Goal: Answer question/provide support

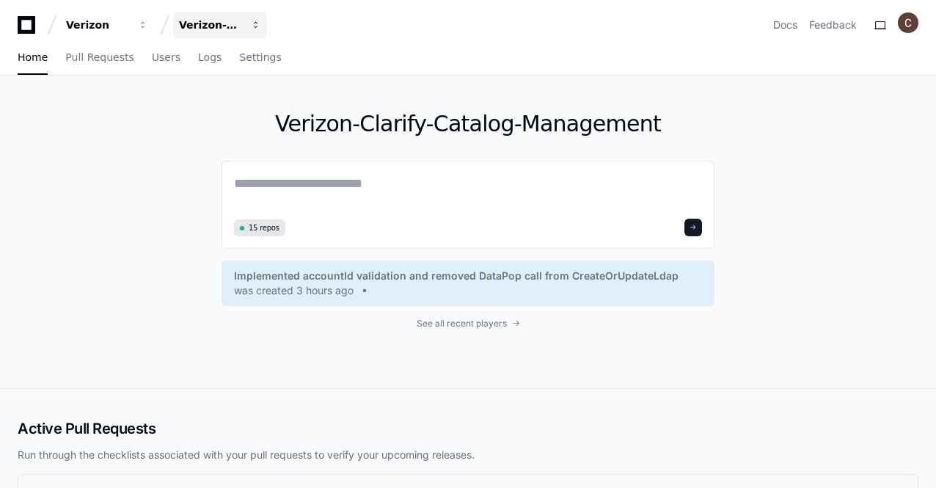
click at [251, 18] on button "Verizon-Clarify-Catalog-Management" at bounding box center [220, 25] width 94 height 26
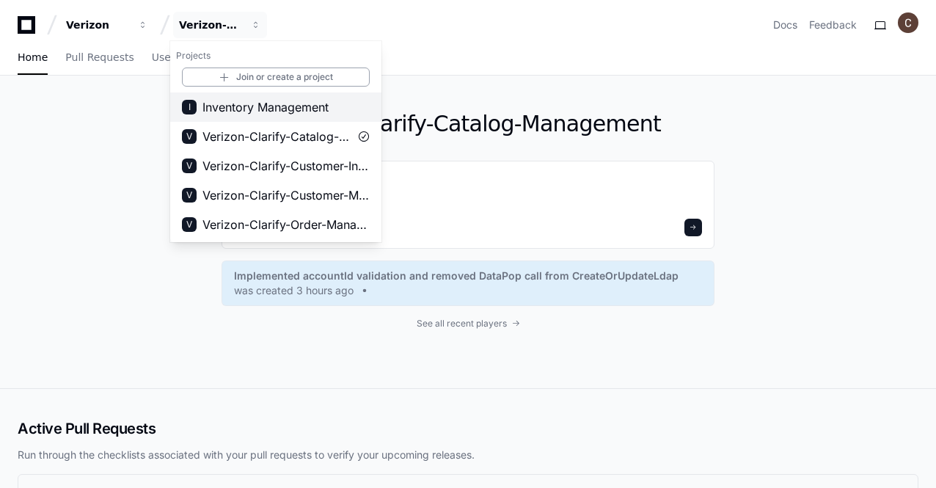
click at [288, 103] on span "Inventory Management" at bounding box center [265, 107] width 126 height 18
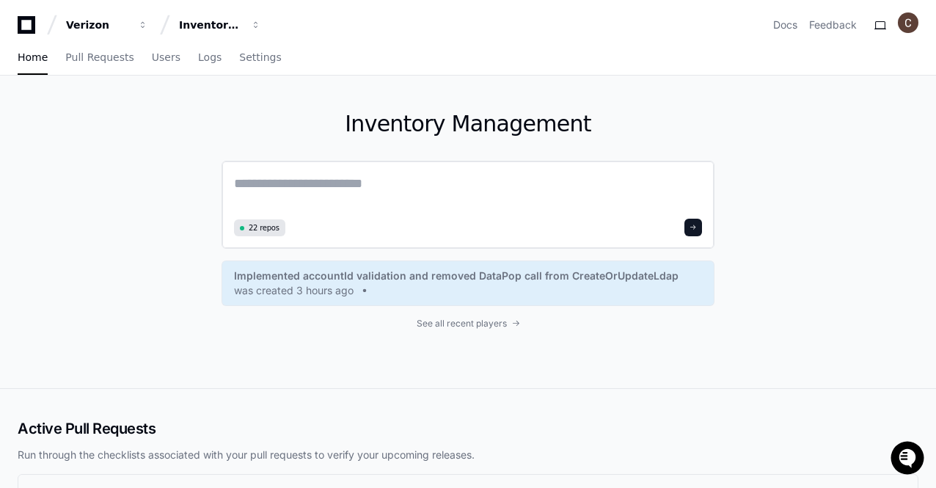
click at [337, 185] on textarea at bounding box center [468, 193] width 468 height 41
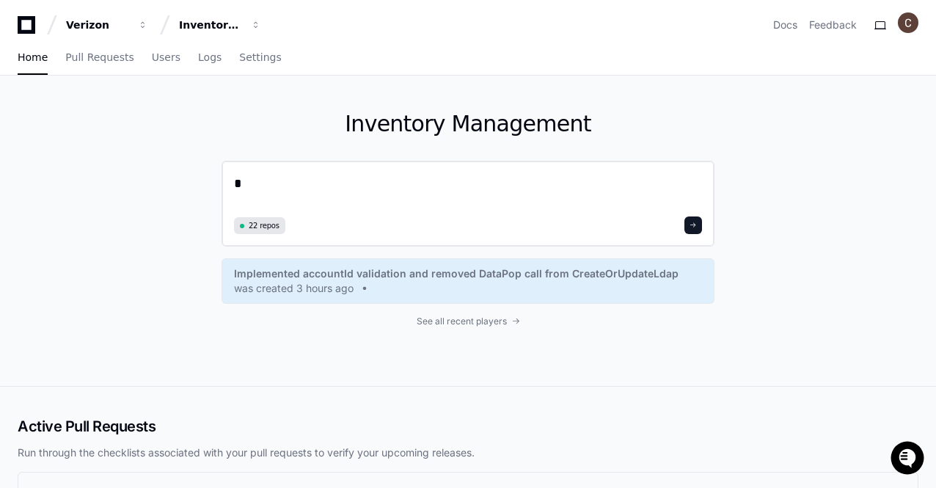
paste textarea "**********"
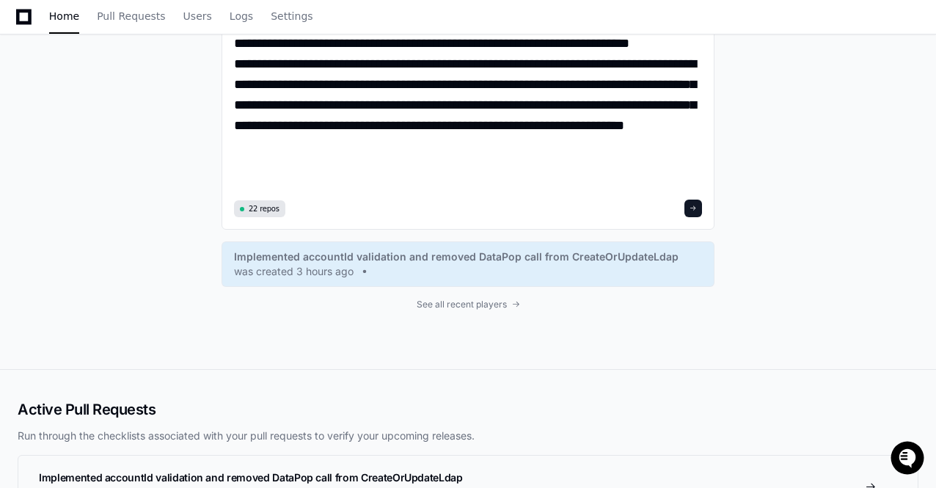
scroll to position [2902, 0]
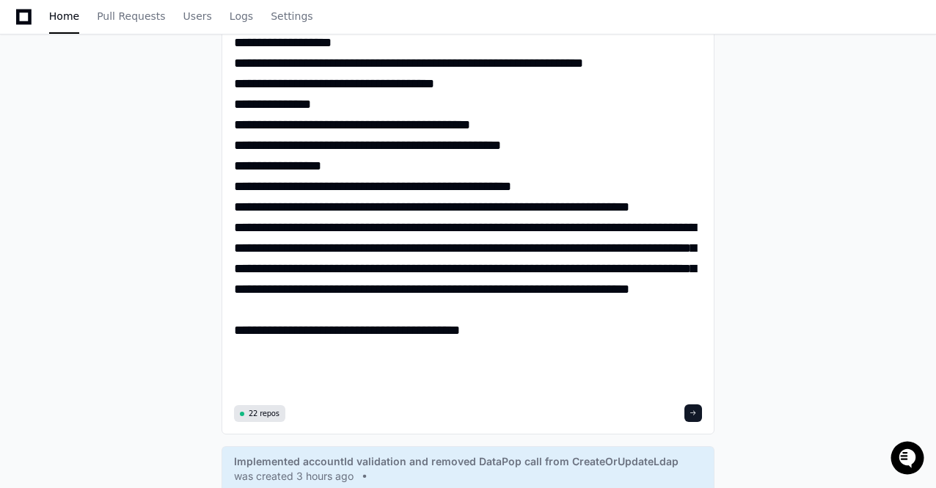
scroll to position [2851, 0]
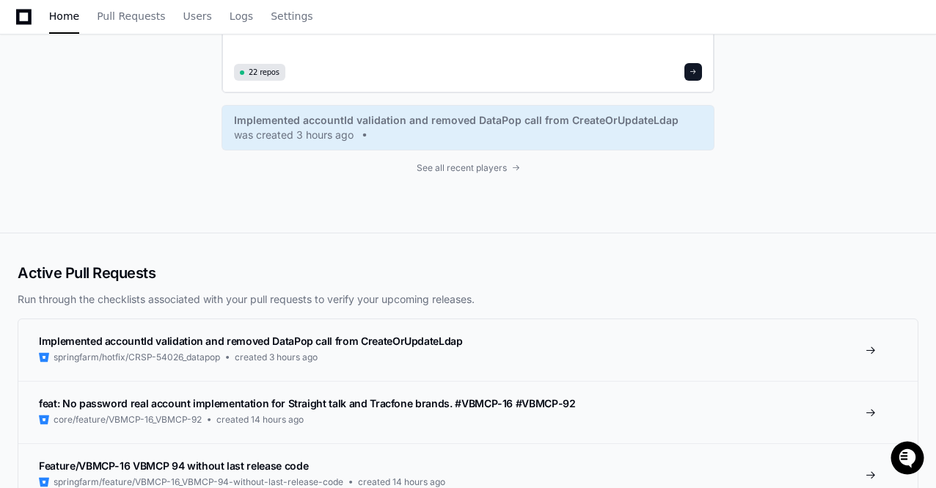
type textarea "**********"
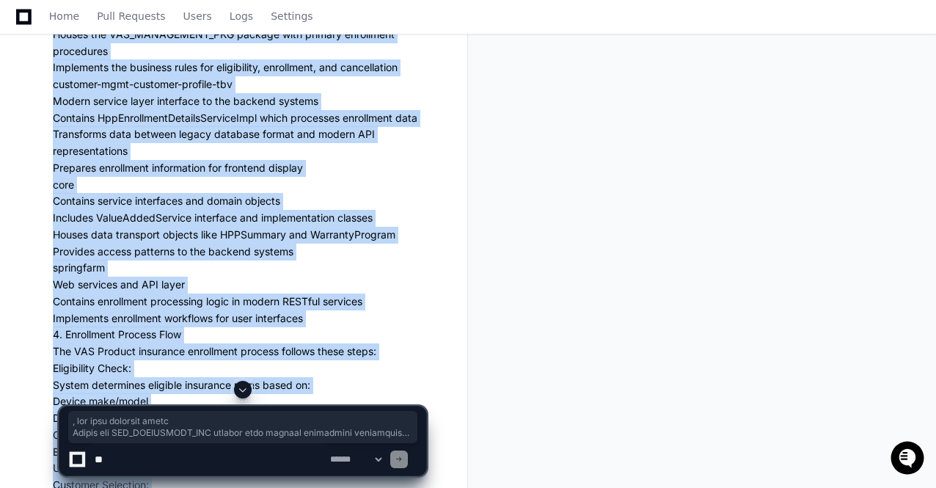
scroll to position [988, 0]
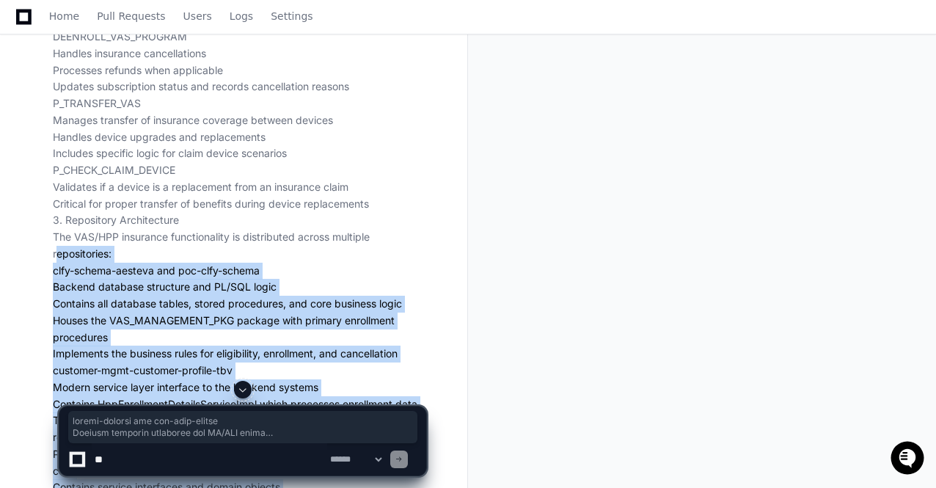
drag, startPoint x: 442, startPoint y: 419, endPoint x: 37, endPoint y: 255, distance: 437.0
copy app-player-page "repositories: clfy-schema-aesteva and poc-clfy-schema Backend database structur…"
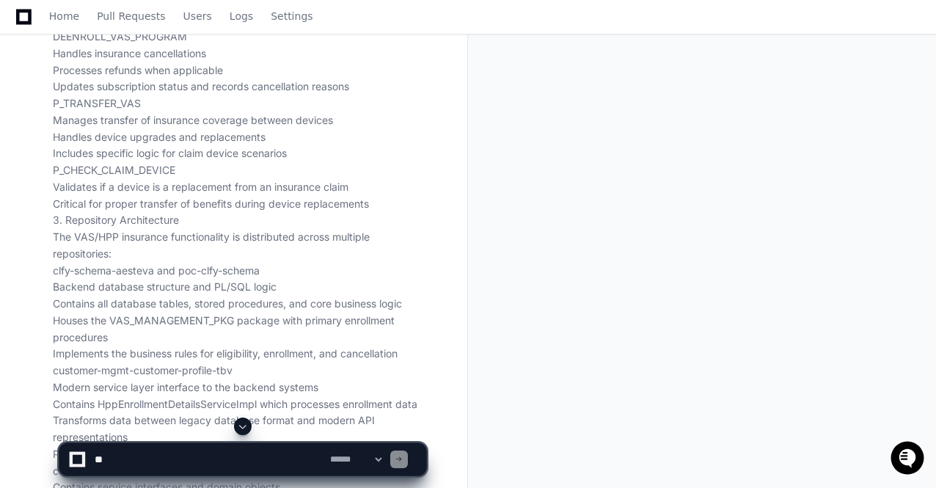
click at [398, 227] on p ""X_VAS_SUBSCRIPTIONS Central table for tracking all VAS insurance enrollments S…" at bounding box center [239, 488] width 373 height 2520
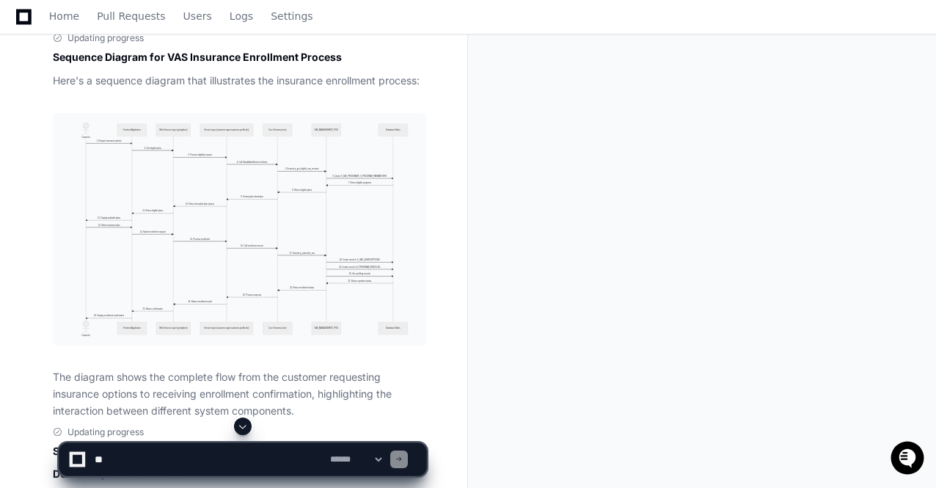
scroll to position [4158, 0]
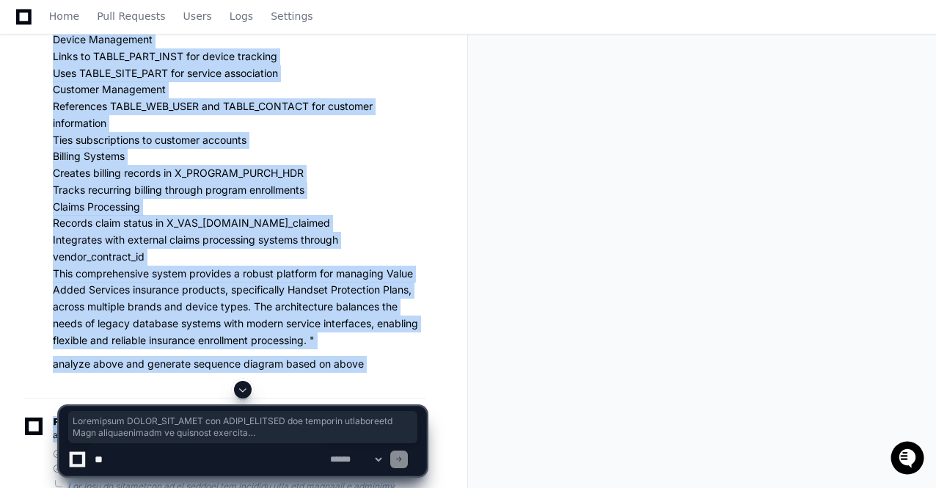
scroll to position [1925, 0]
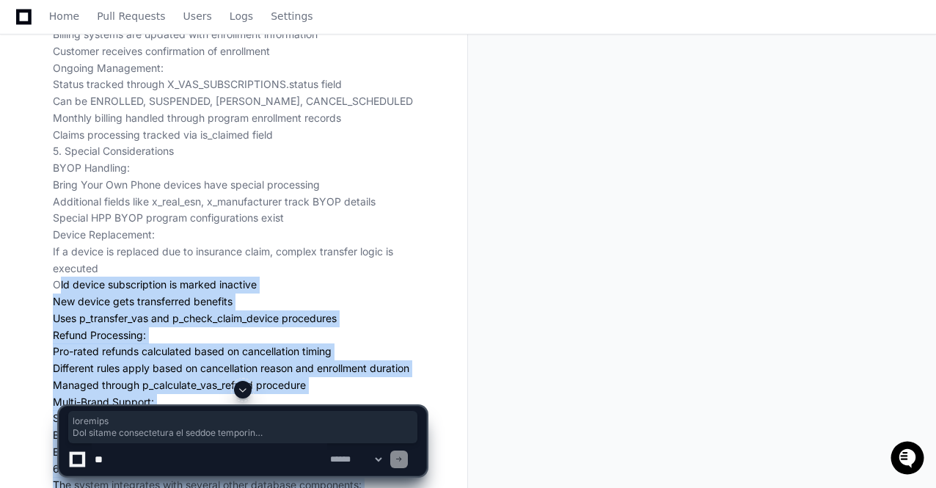
drag, startPoint x: 436, startPoint y: 417, endPoint x: 35, endPoint y: 287, distance: 421.3
copy div "Old device subscription is marked inactive New device gets transferred benefits…"
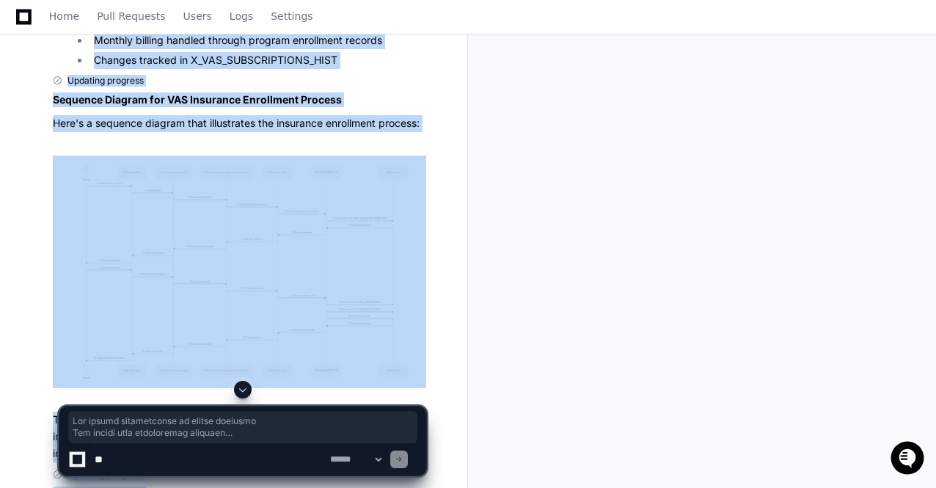
scroll to position [4203, 0]
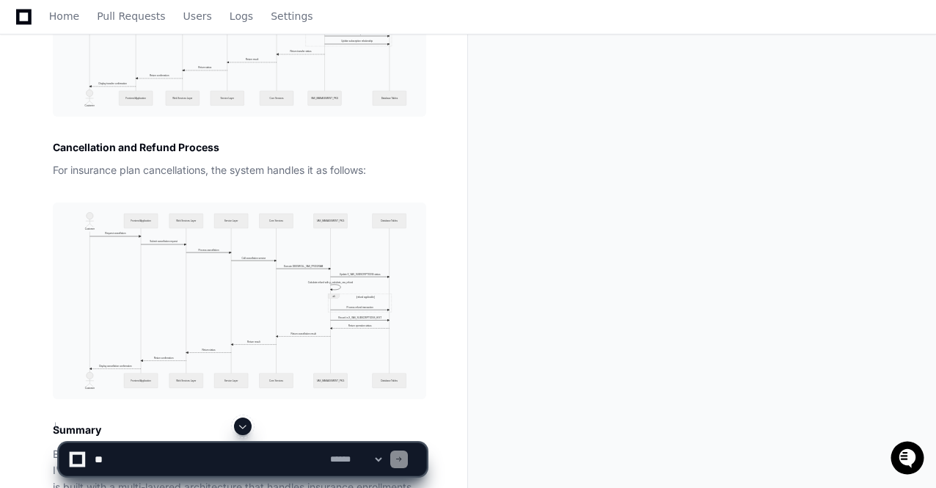
scroll to position [4875, 0]
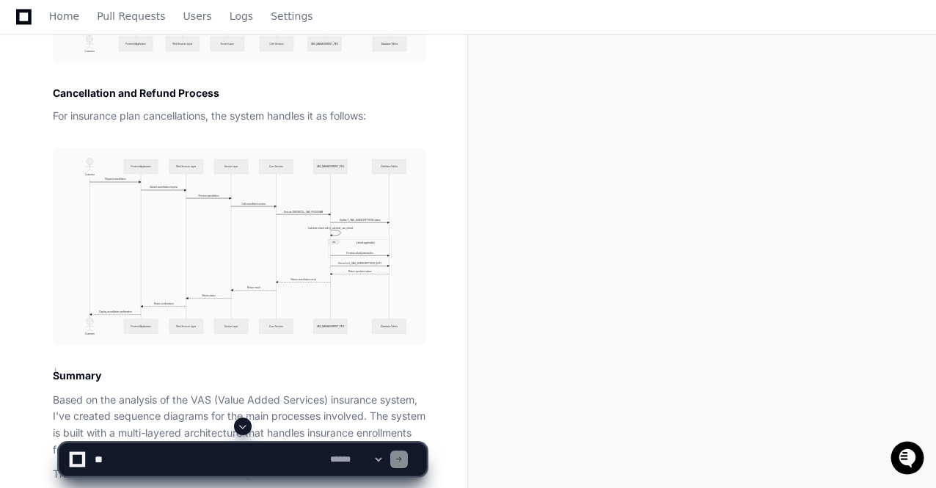
click at [205, 454] on textarea at bounding box center [209, 459] width 235 height 32
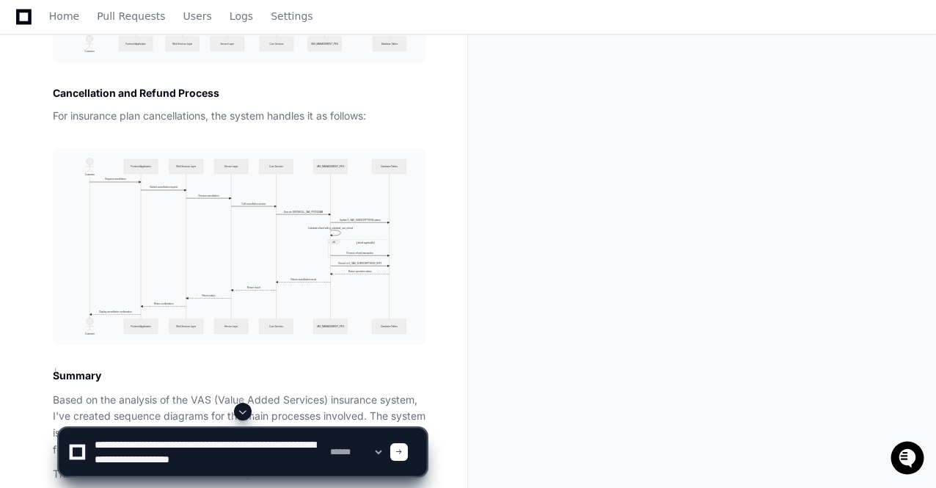
type textarea "**********"
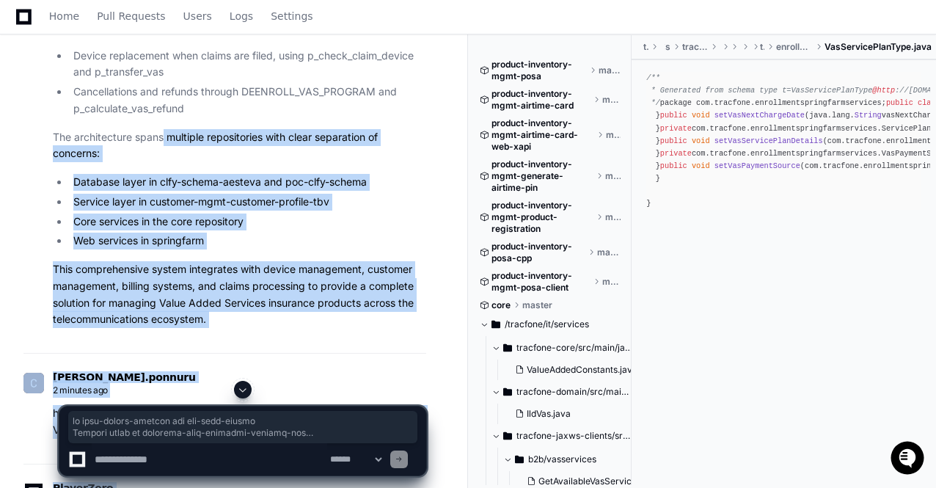
scroll to position [5359, 0]
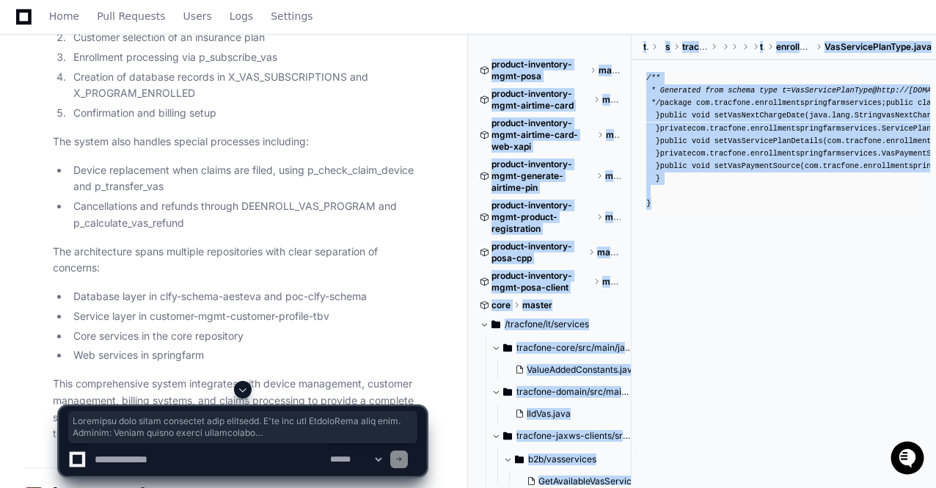
drag, startPoint x: 442, startPoint y: 285, endPoint x: 36, endPoint y: 383, distance: 417.2
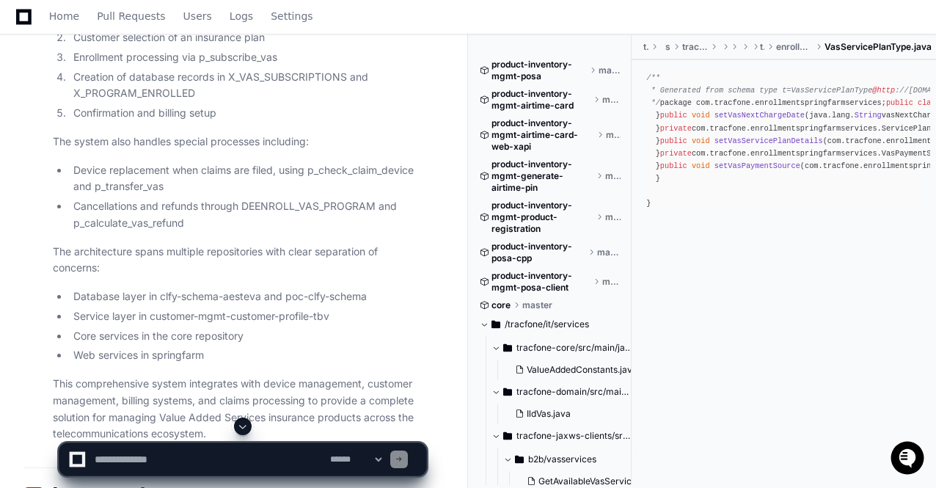
click at [425, 252] on p "The architecture spans multiple repositories with clear separation of concerns:" at bounding box center [239, 261] width 373 height 34
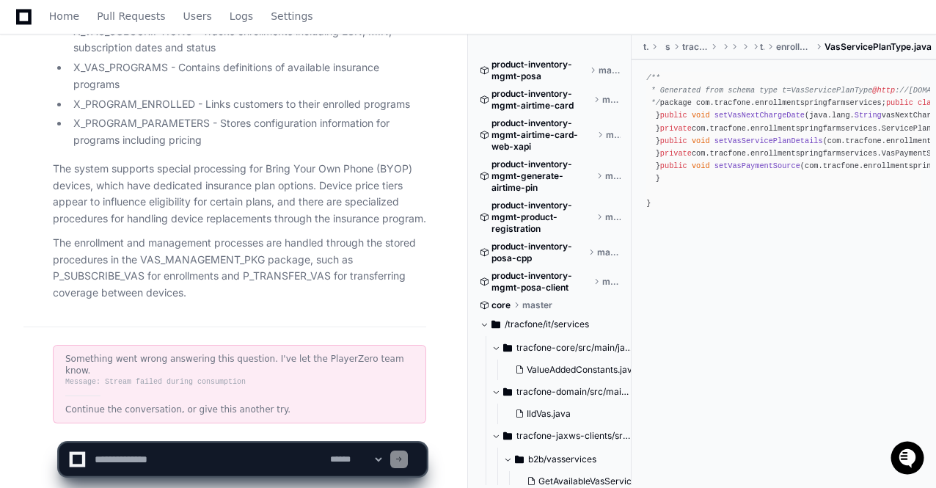
scroll to position [6751, 0]
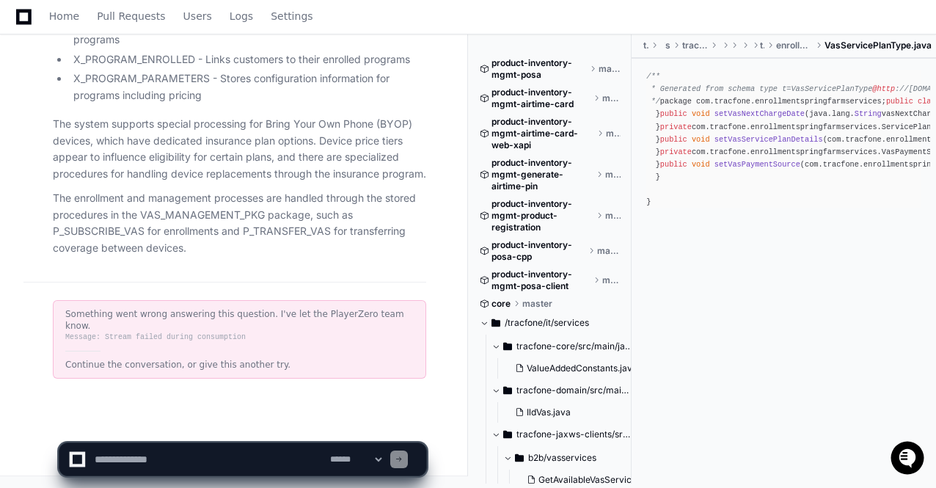
click at [186, 257] on p "The enrollment and management processes are handled through the stored procedur…" at bounding box center [239, 223] width 373 height 67
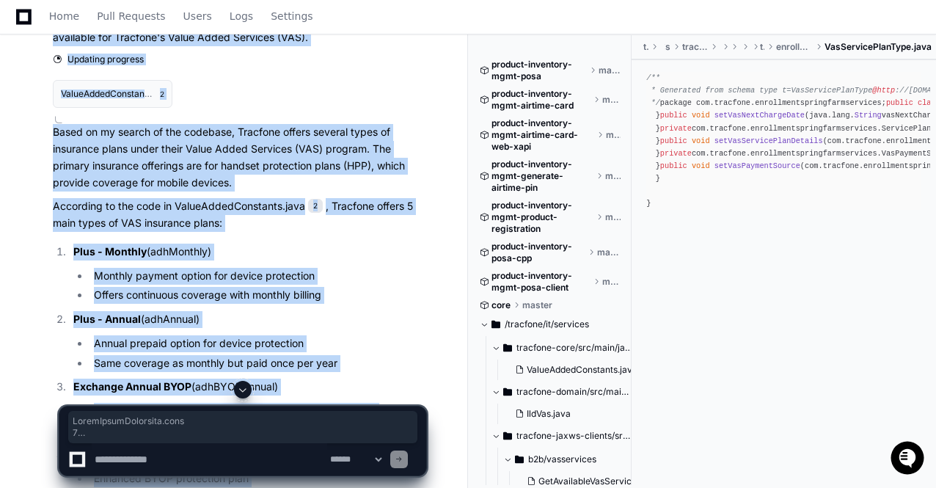
scroll to position [6030, 0]
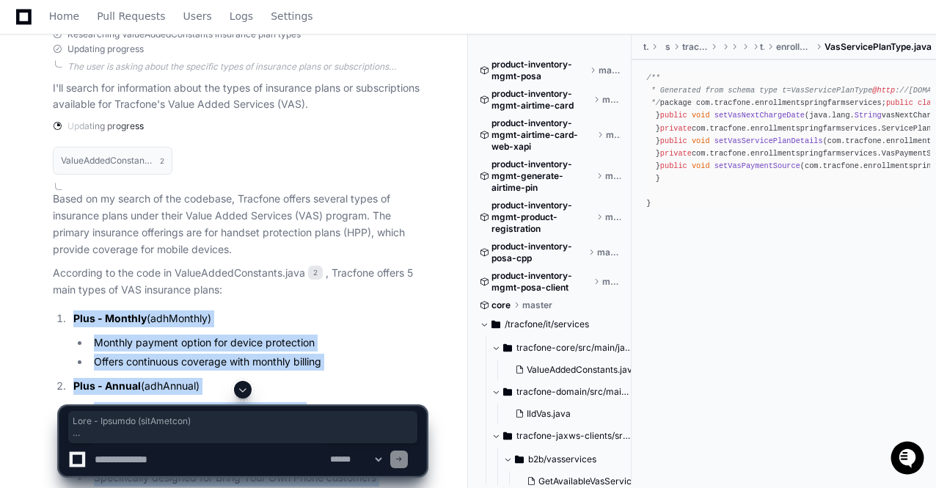
drag, startPoint x: 186, startPoint y: 263, endPoint x: 41, endPoint y: 307, distance: 151.6
copy article "Plus - Monthly (adhMonthly) Monthly payment option for device protection Offers…"
